Goal: Information Seeking & Learning: Learn about a topic

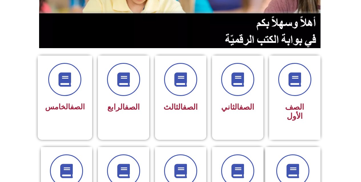
scroll to position [114, 0]
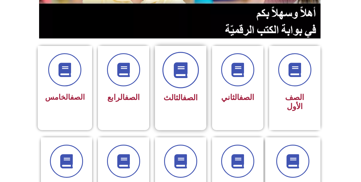
click at [184, 78] on span at bounding box center [180, 70] width 37 height 37
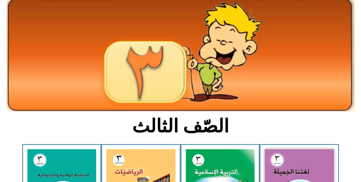
scroll to position [114, 0]
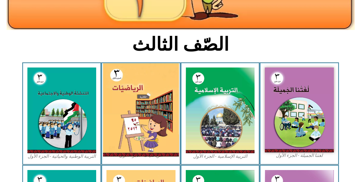
click at [153, 98] on img at bounding box center [141, 110] width 76 height 94
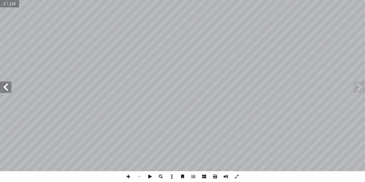
click at [2, 88] on span at bounding box center [5, 87] width 11 height 11
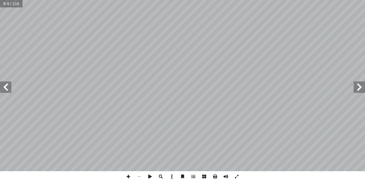
click at [2, 88] on span at bounding box center [5, 87] width 11 height 11
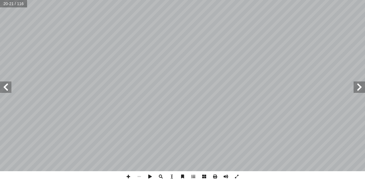
click at [2, 88] on span at bounding box center [5, 87] width 11 height 11
click at [128, 176] on span at bounding box center [128, 176] width 11 height 11
click at [170, 52] on html "الصفحة الرئيسية الصف الأول الصف الثاني الصف الثالث الصف الرابع الصف الخامس الصف…" at bounding box center [182, 26] width 365 height 52
drag, startPoint x: 130, startPoint y: 178, endPoint x: 129, endPoint y: 173, distance: 4.9
click at [129, 178] on span at bounding box center [128, 176] width 11 height 11
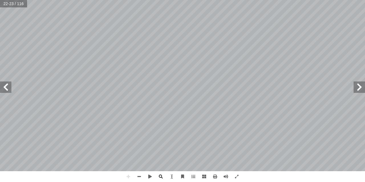
click at [8, 86] on span at bounding box center [5, 87] width 11 height 11
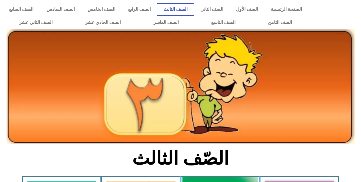
scroll to position [114, 0]
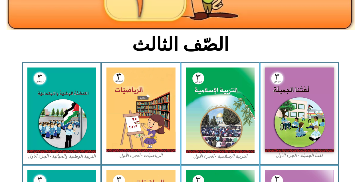
click at [265, 50] on h2 "الصّف الثالث" at bounding box center [180, 44] width 189 height 22
click at [164, 35] on h2 "الصّف الثالث" at bounding box center [180, 44] width 189 height 22
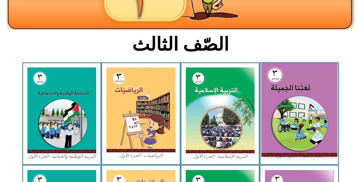
click at [308, 119] on img at bounding box center [299, 109] width 76 height 93
click at [274, 118] on img at bounding box center [299, 109] width 76 height 93
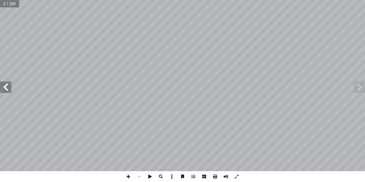
click at [6, 87] on span at bounding box center [5, 87] width 11 height 11
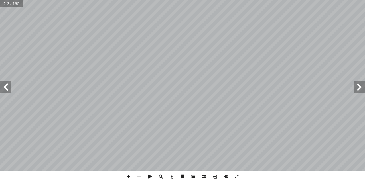
click at [6, 87] on span at bounding box center [5, 87] width 11 height 11
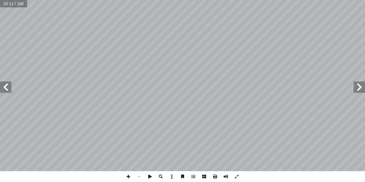
click at [6, 87] on span at bounding box center [5, 87] width 11 height 11
click at [3, 92] on span at bounding box center [5, 87] width 11 height 11
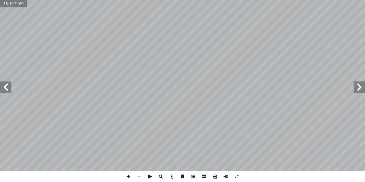
click at [3, 92] on span at bounding box center [5, 87] width 11 height 11
click at [132, 176] on span at bounding box center [128, 176] width 11 height 11
click at [255, 0] on html "الصفحة الرئيسية الصف الأول الصف الثاني الصف الثالث الصف الرابع الصف الخامس الصف…" at bounding box center [182, 26] width 365 height 52
click at [142, 179] on span at bounding box center [139, 176] width 11 height 11
click at [131, 180] on span at bounding box center [128, 176] width 11 height 11
